Goal: Task Accomplishment & Management: Use online tool/utility

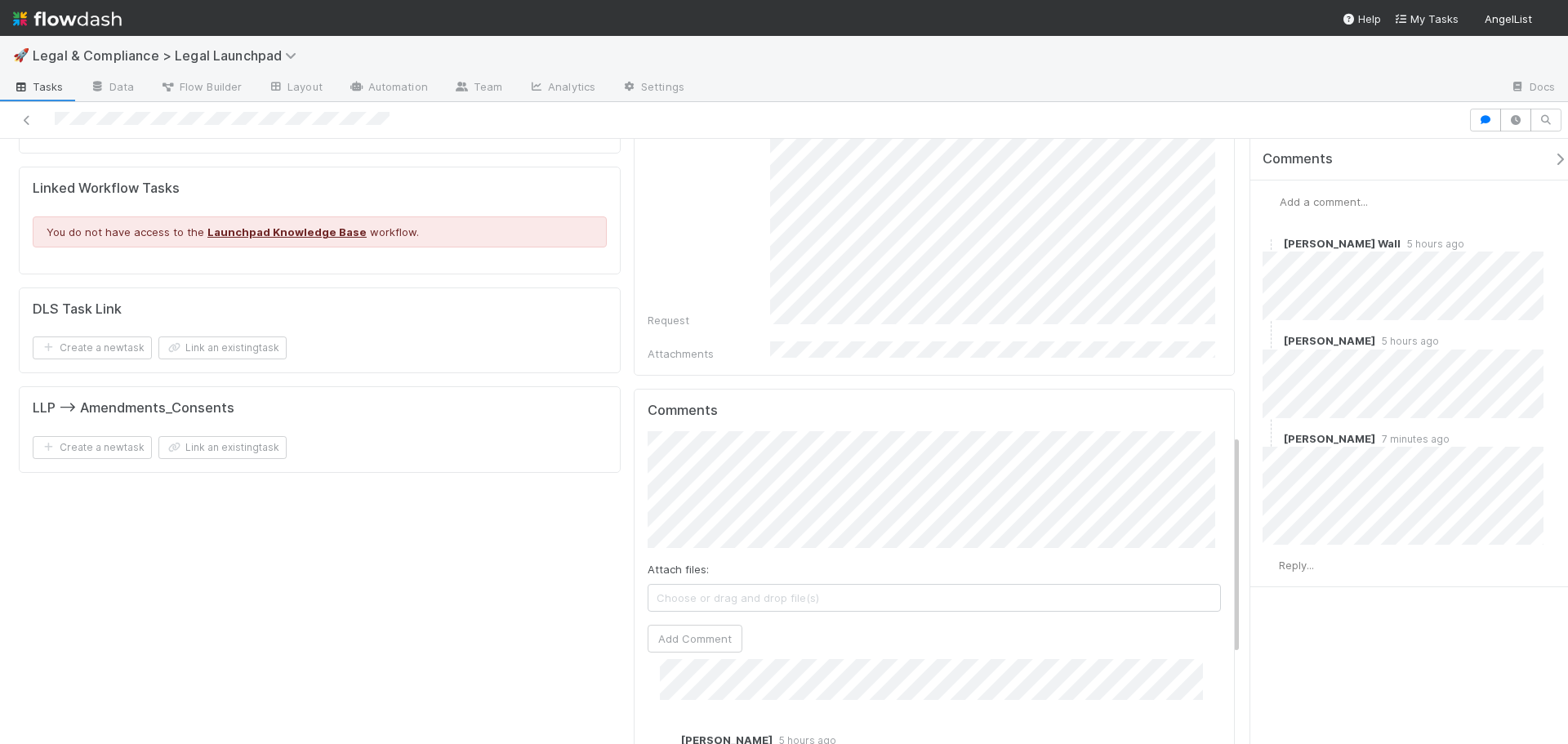
scroll to position [811, 0]
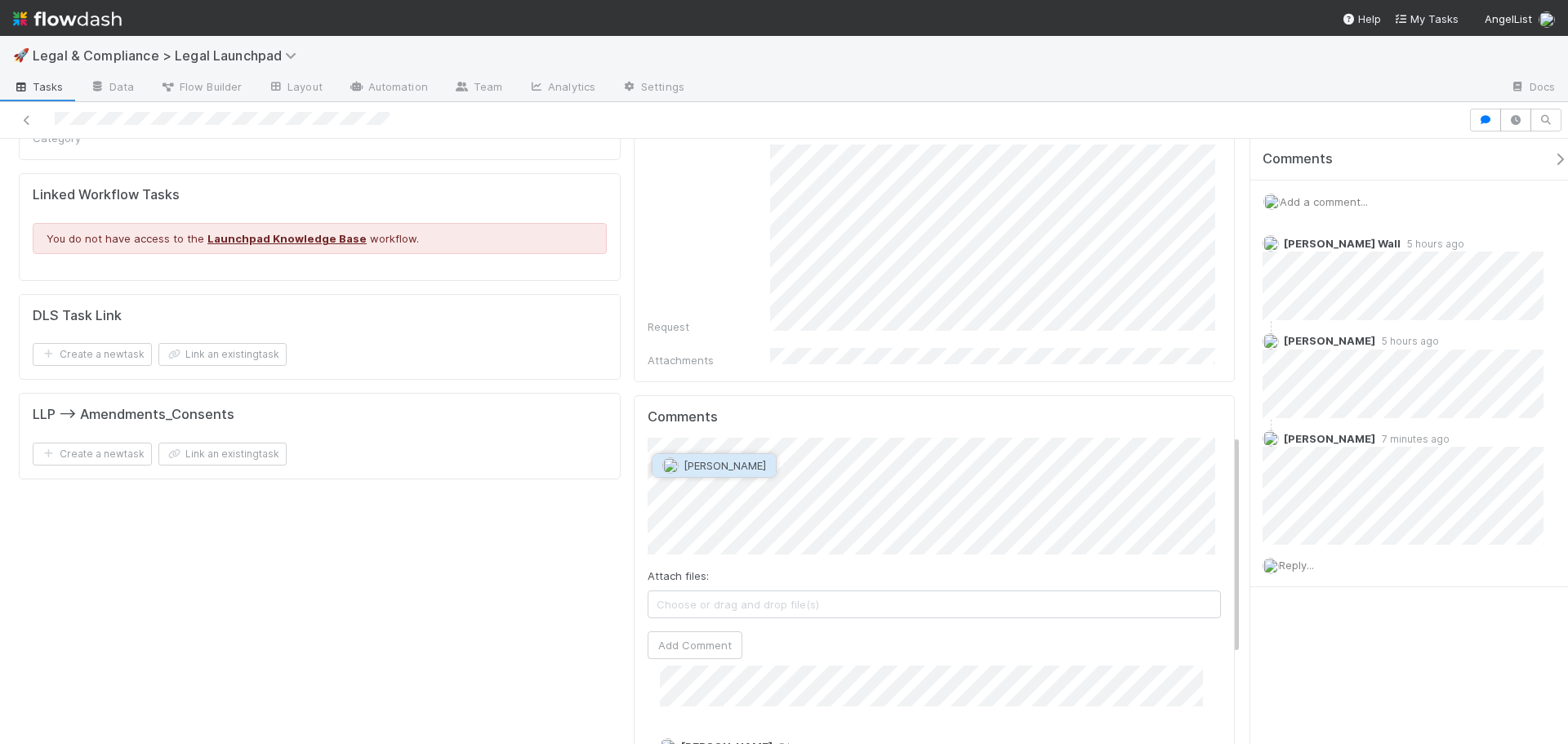
click at [736, 463] on span "[PERSON_NAME]" at bounding box center [725, 465] width 83 height 13
click at [709, 625] on div "Comments Attach files: Choose or drag and drop file(s) Add Comment [PERSON_NAME…" at bounding box center [934, 701] width 574 height 584
click at [709, 631] on button "Add Comment" at bounding box center [695, 645] width 95 height 28
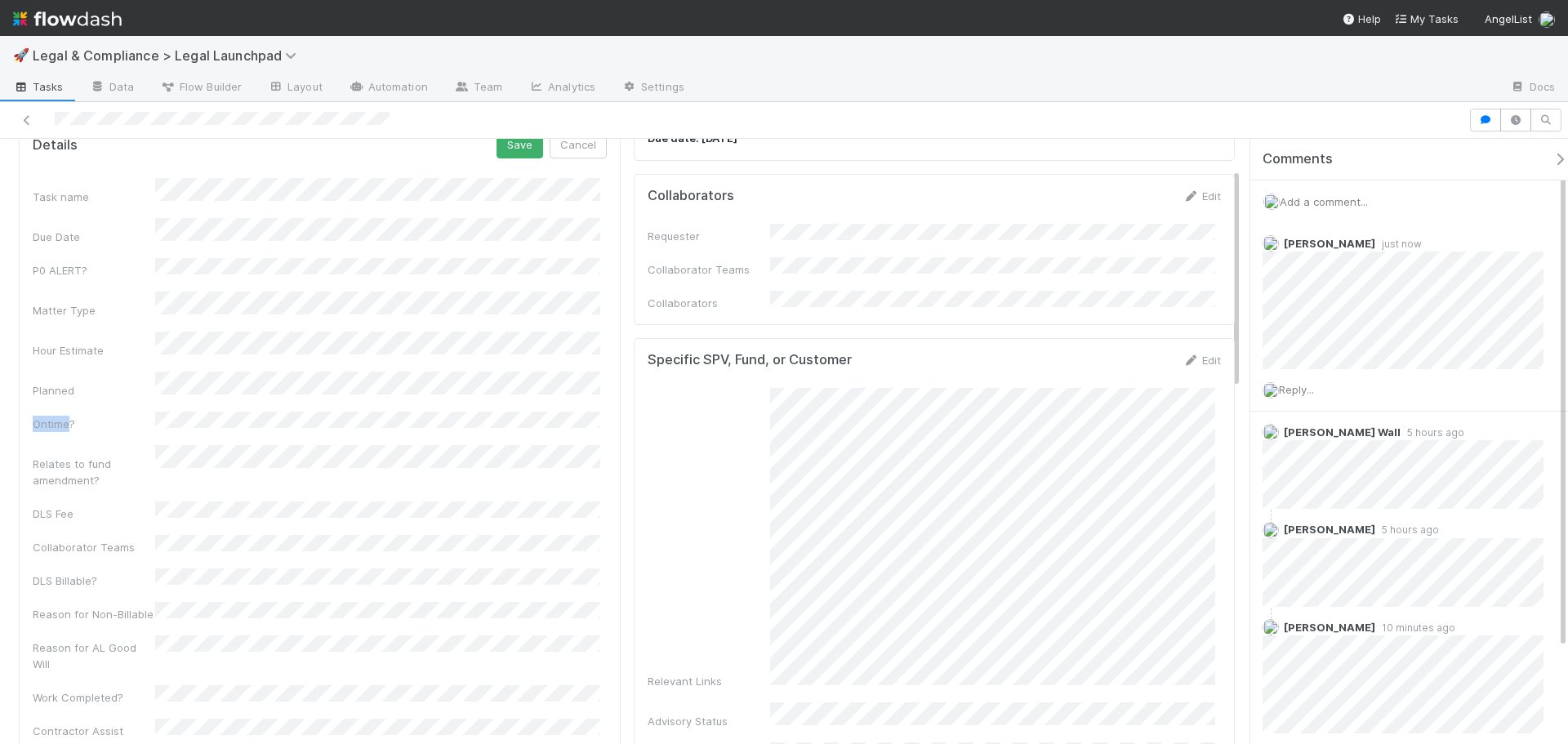
scroll to position [82, 0]
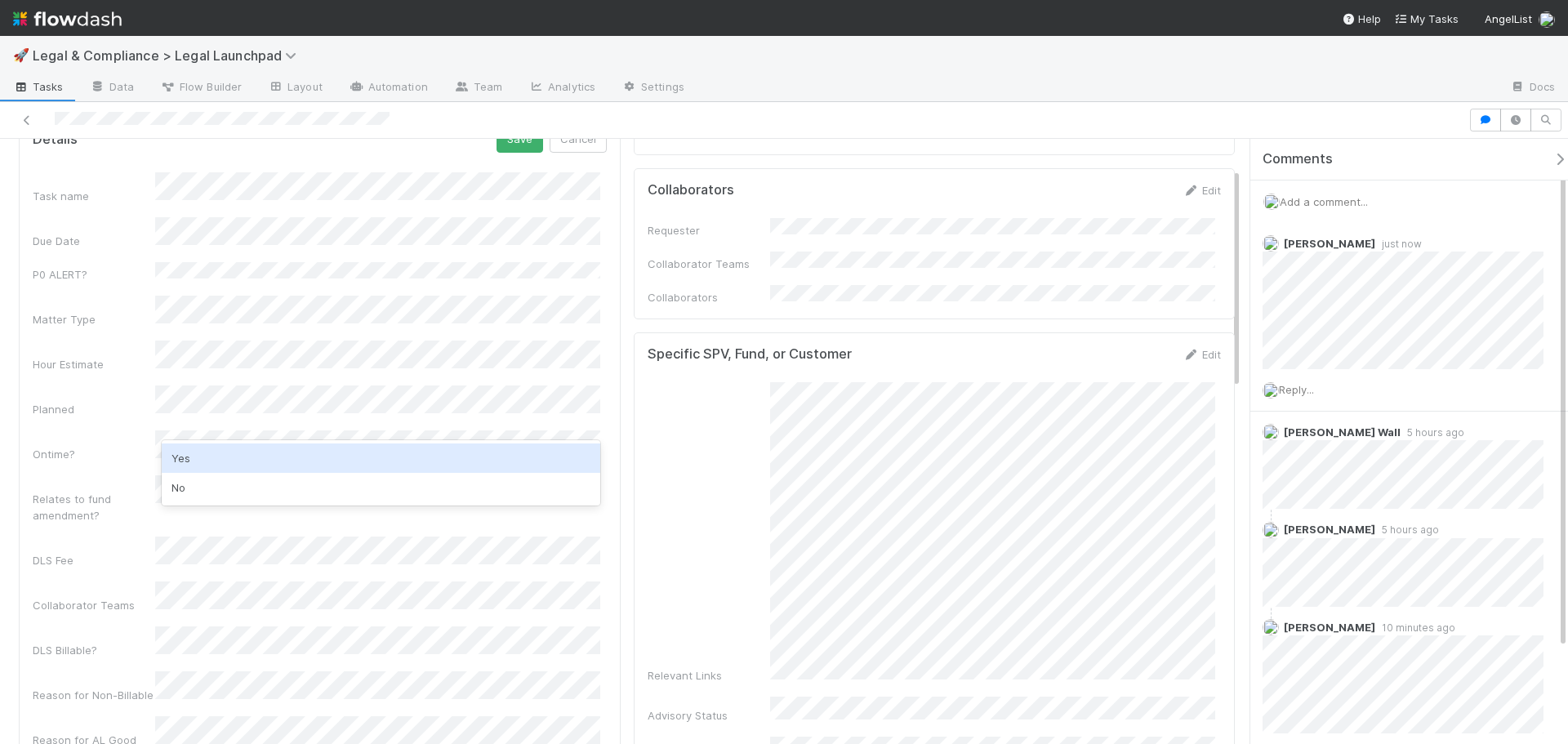
click at [208, 451] on div "Yes" at bounding box center [381, 458] width 438 height 29
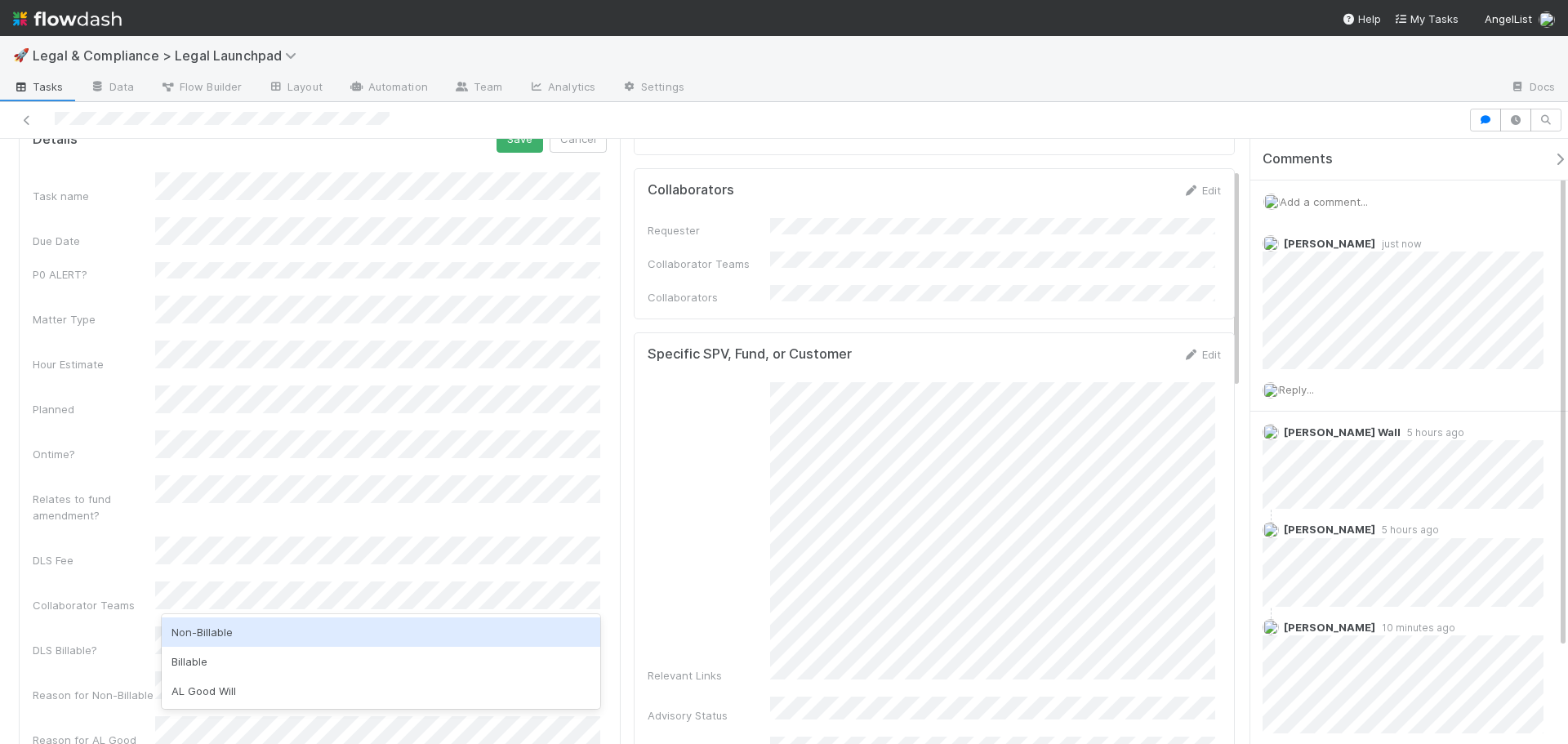
click at [230, 623] on div "Non-Billable" at bounding box center [381, 632] width 438 height 29
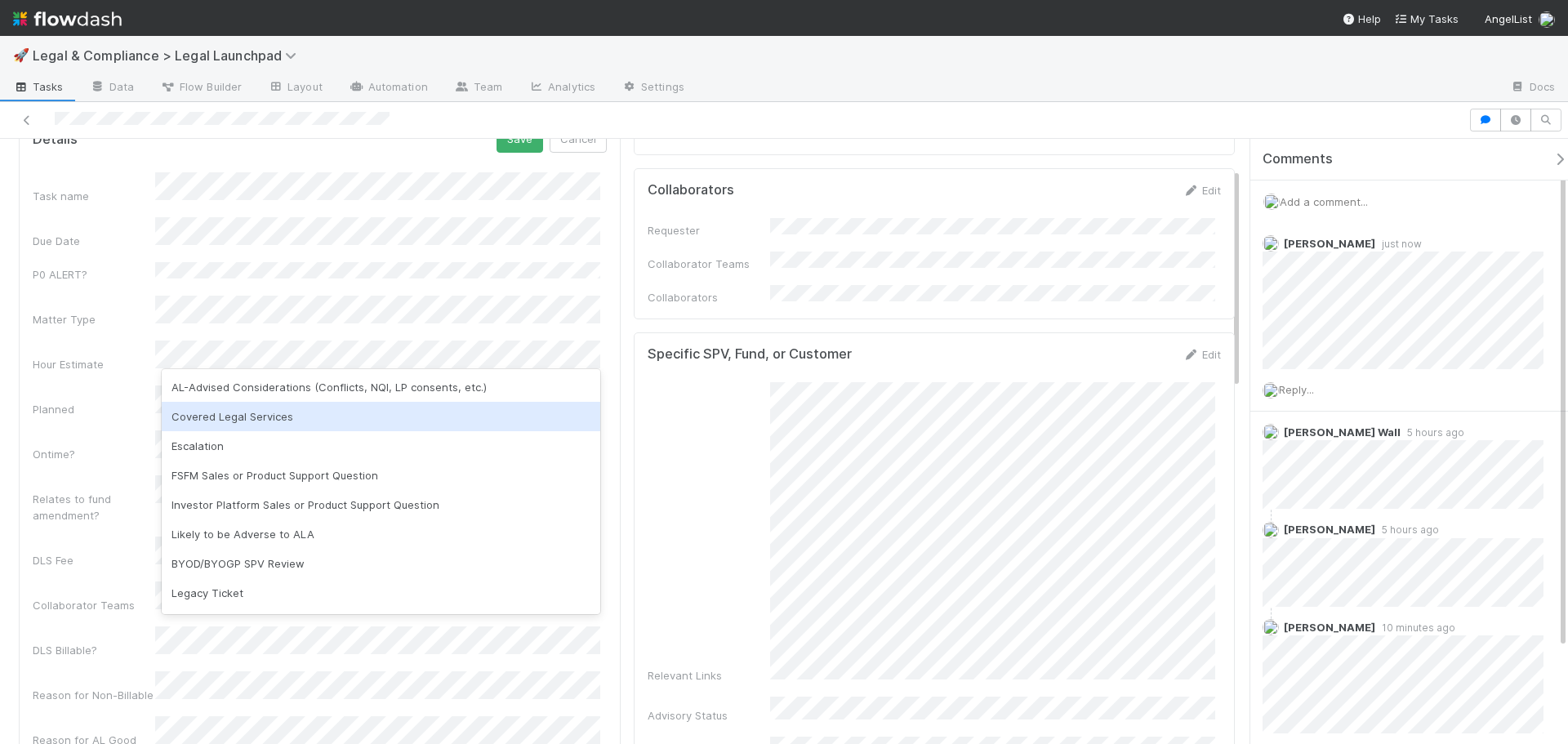
click at [258, 421] on div "Covered Legal Services" at bounding box center [381, 417] width 438 height 29
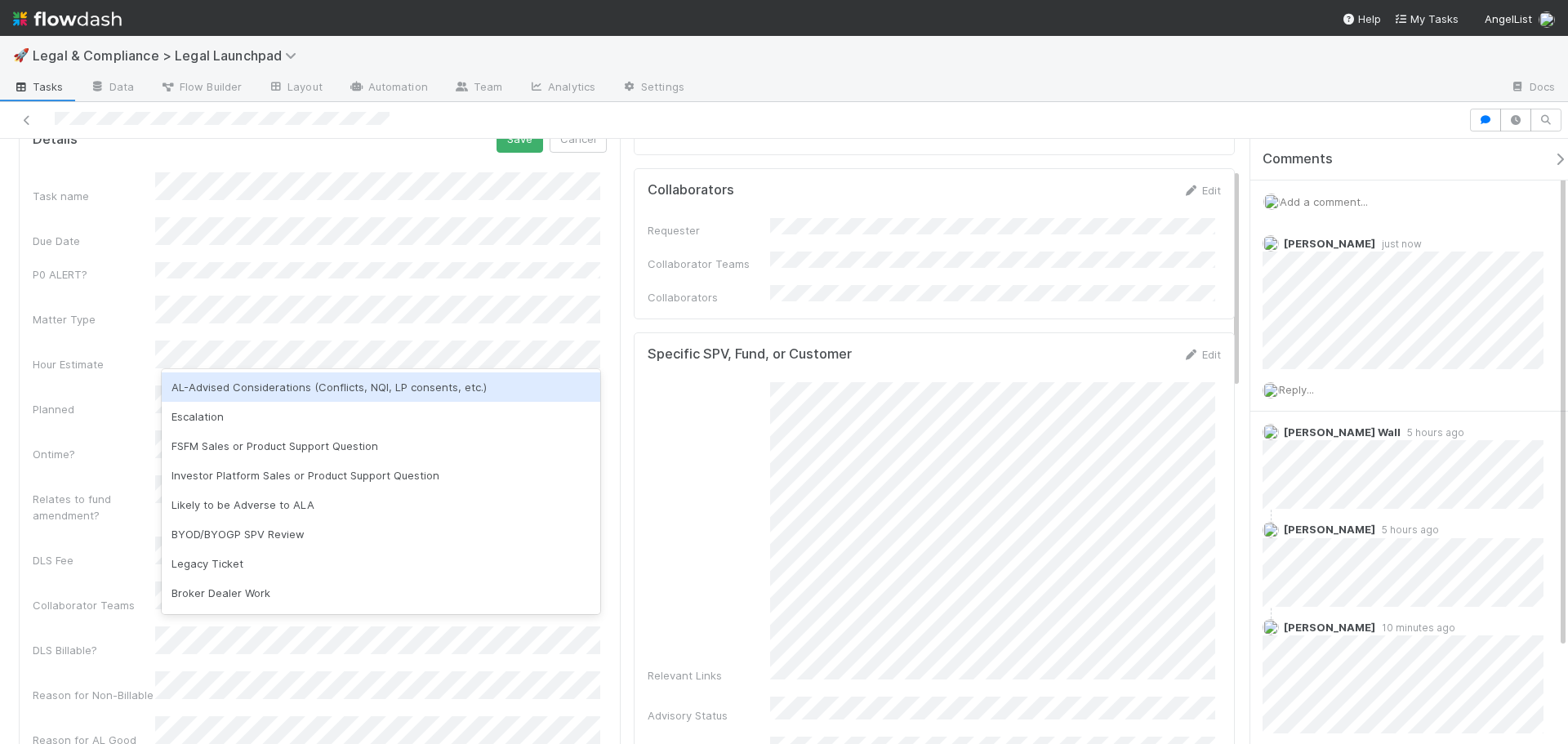
click at [280, 389] on div "AL-Advised Considerations (Conflicts, NQI, LP consents, etc.)" at bounding box center [381, 387] width 438 height 29
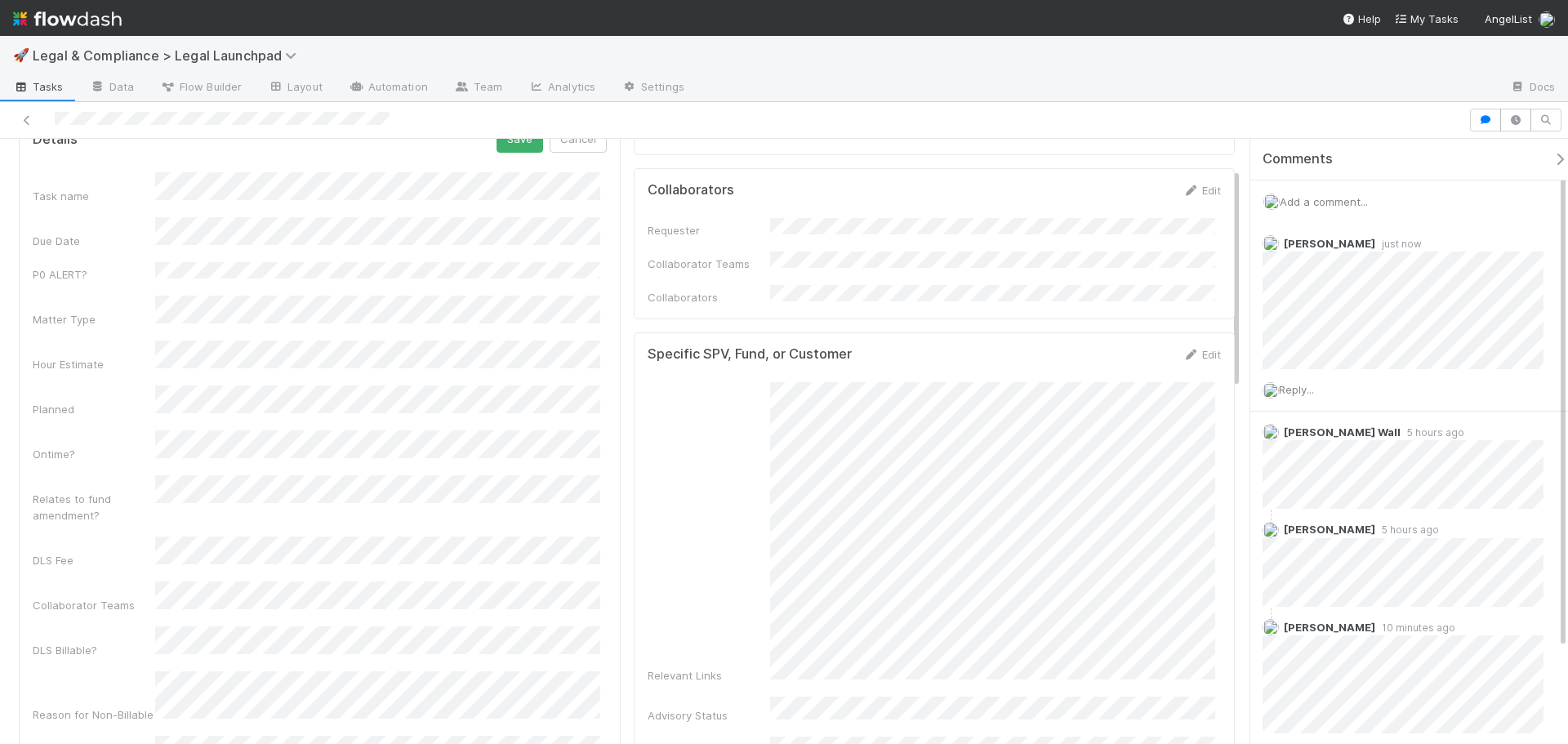
click at [106, 446] on div "Ontime?" at bounding box center [94, 454] width 122 height 16
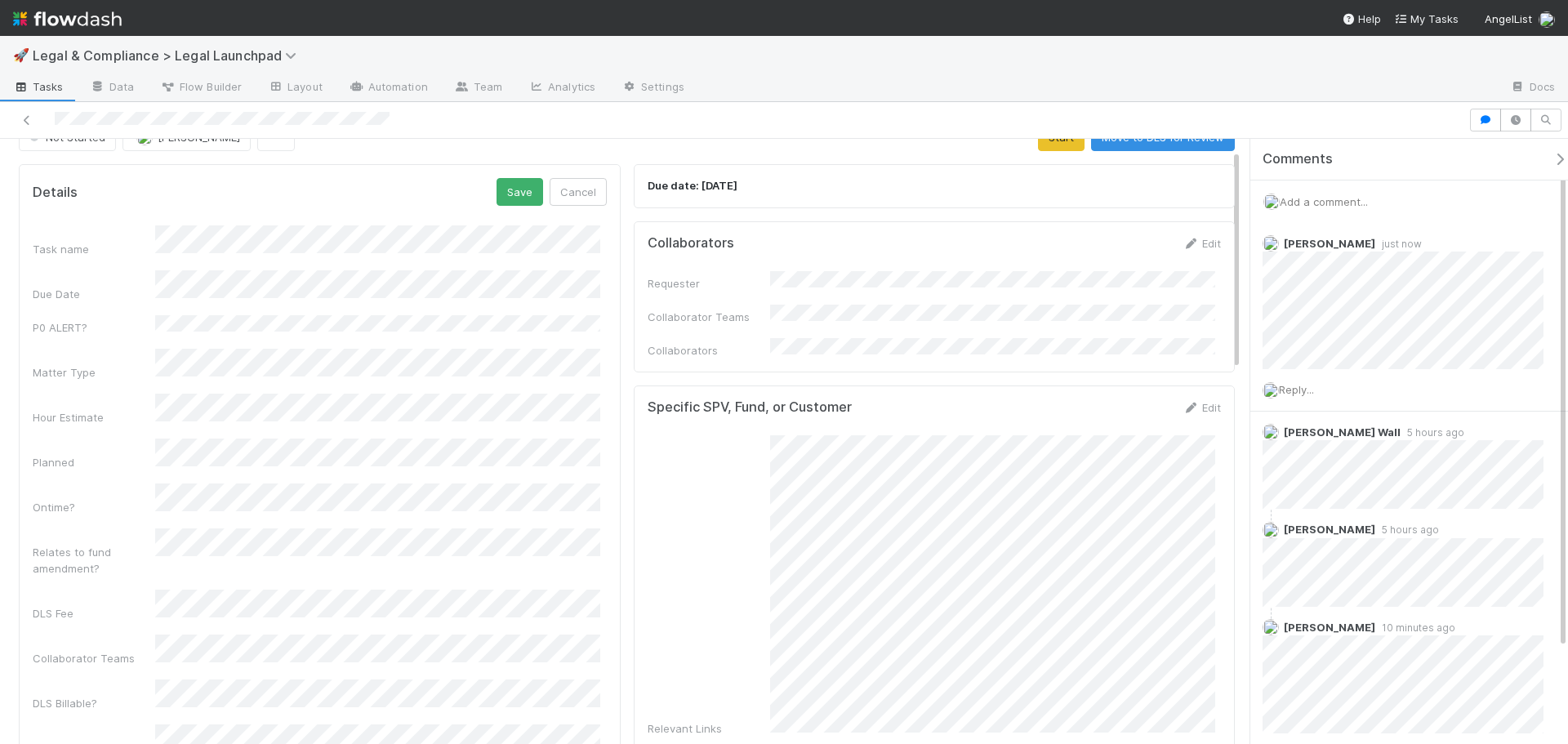
scroll to position [0, 0]
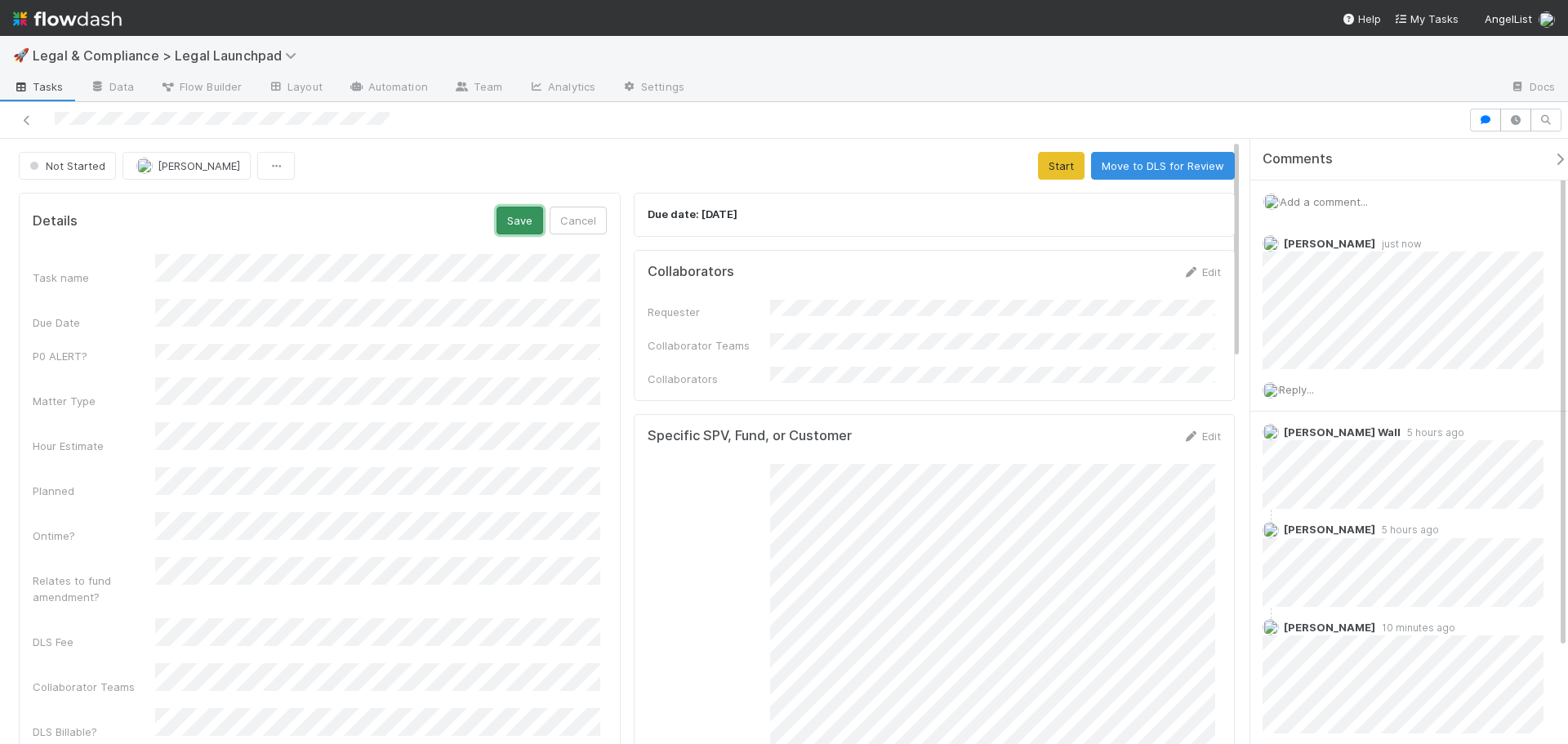
click at [530, 220] on button "Save" at bounding box center [520, 220] width 46 height 28
click at [1058, 173] on button "Start" at bounding box center [1061, 165] width 46 height 28
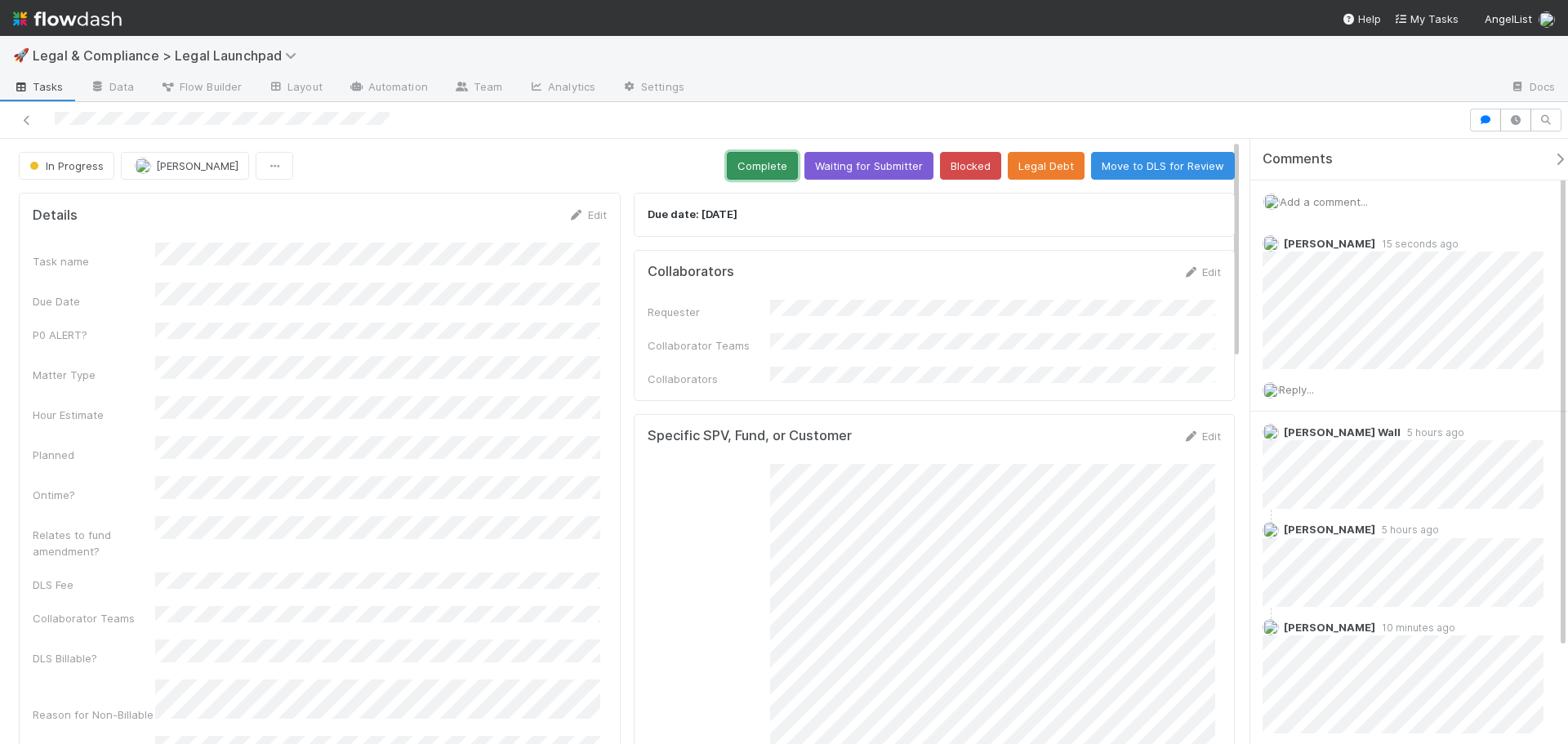
click at [766, 156] on button "Complete" at bounding box center [762, 165] width 71 height 28
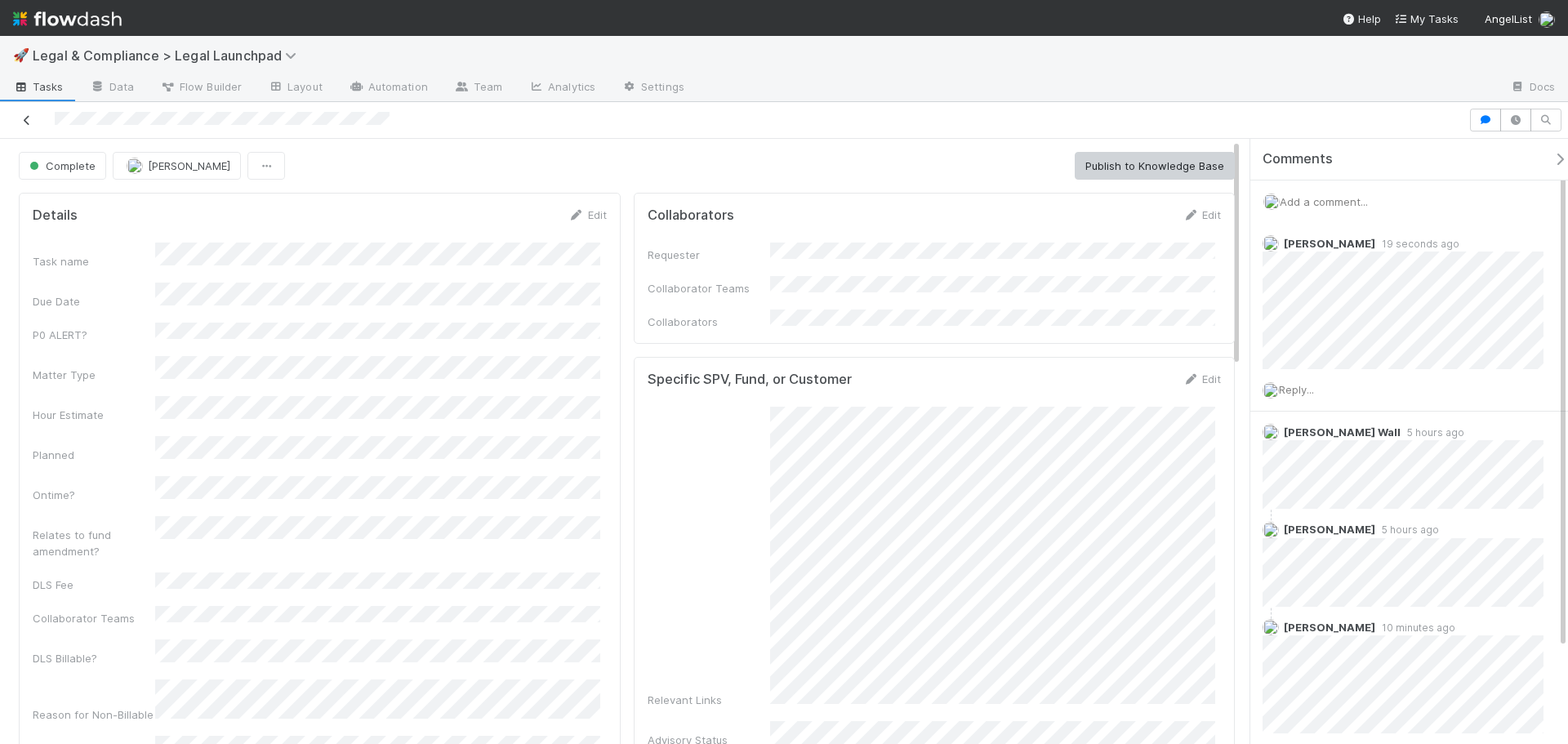
click at [24, 119] on icon at bounding box center [27, 121] width 16 height 10
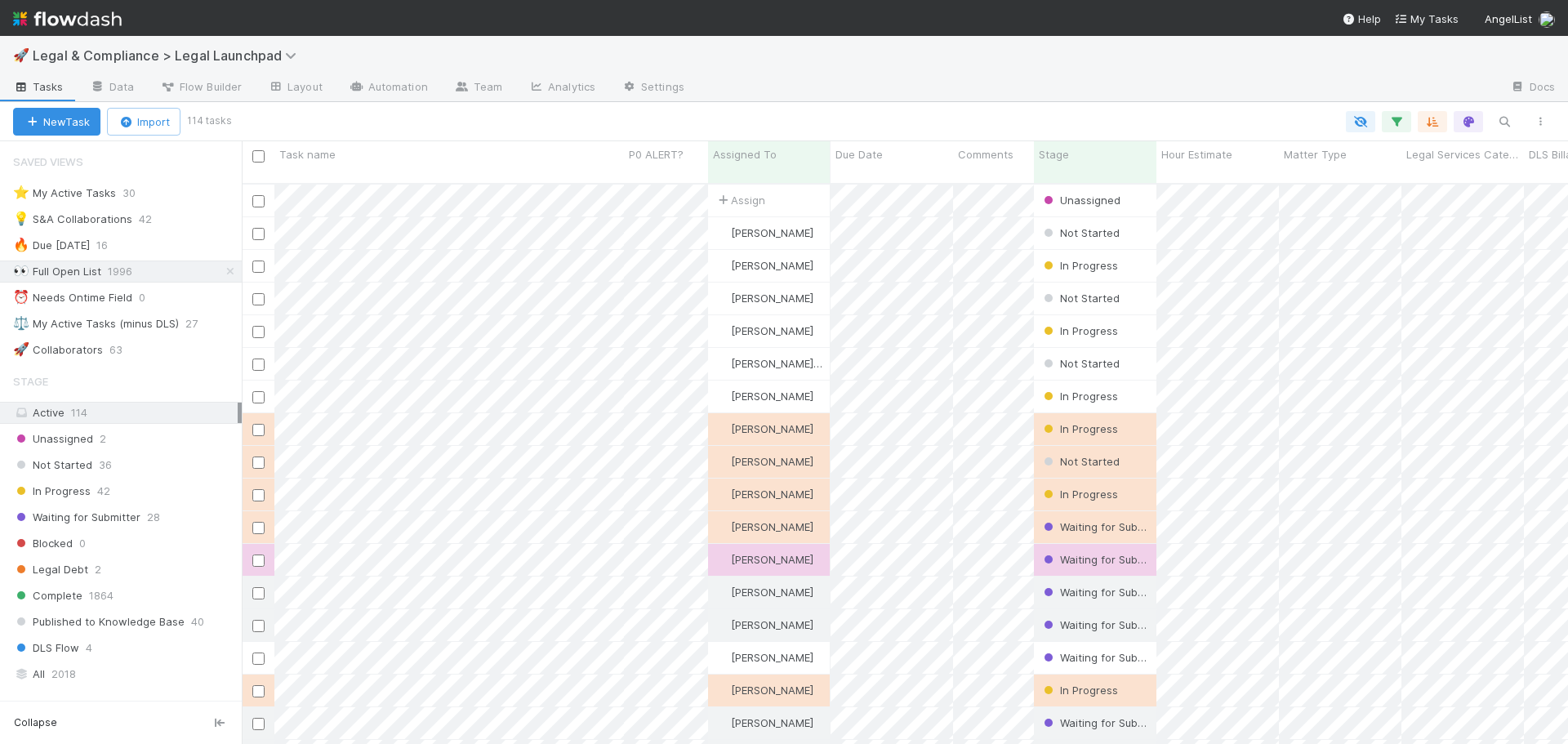
scroll to position [561, 1314]
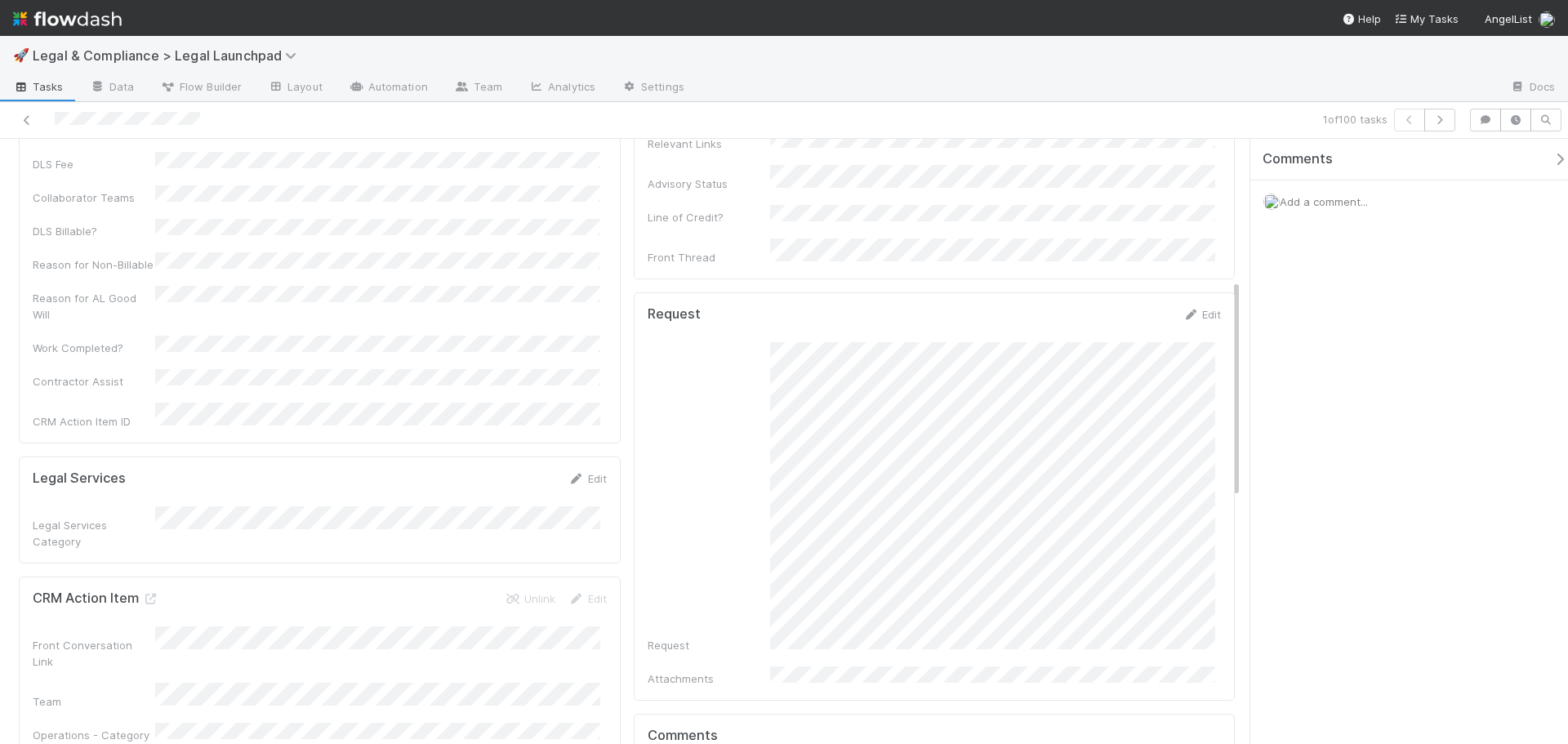
scroll to position [6, 0]
